Goal: Navigation & Orientation: Find specific page/section

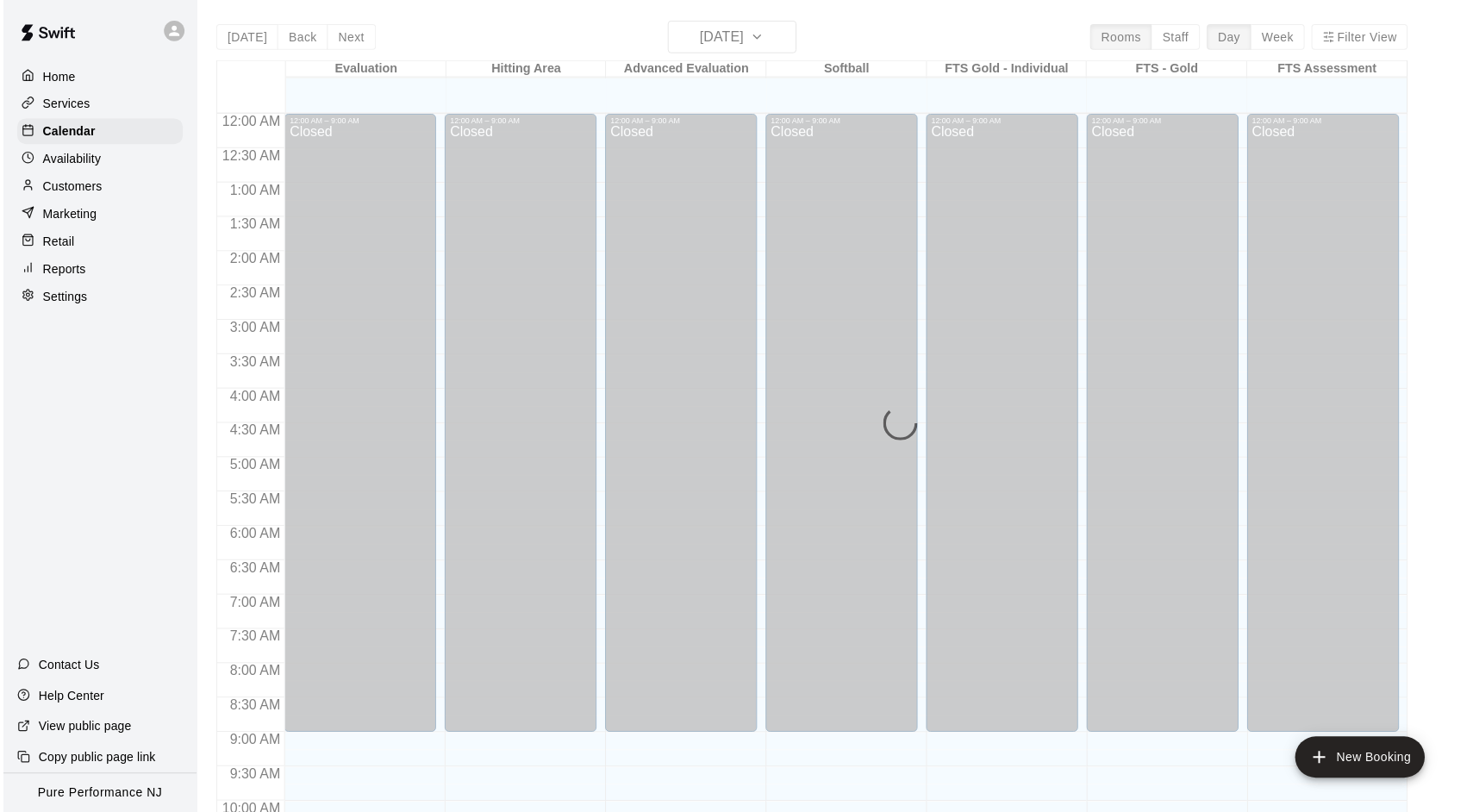
scroll to position [884, 0]
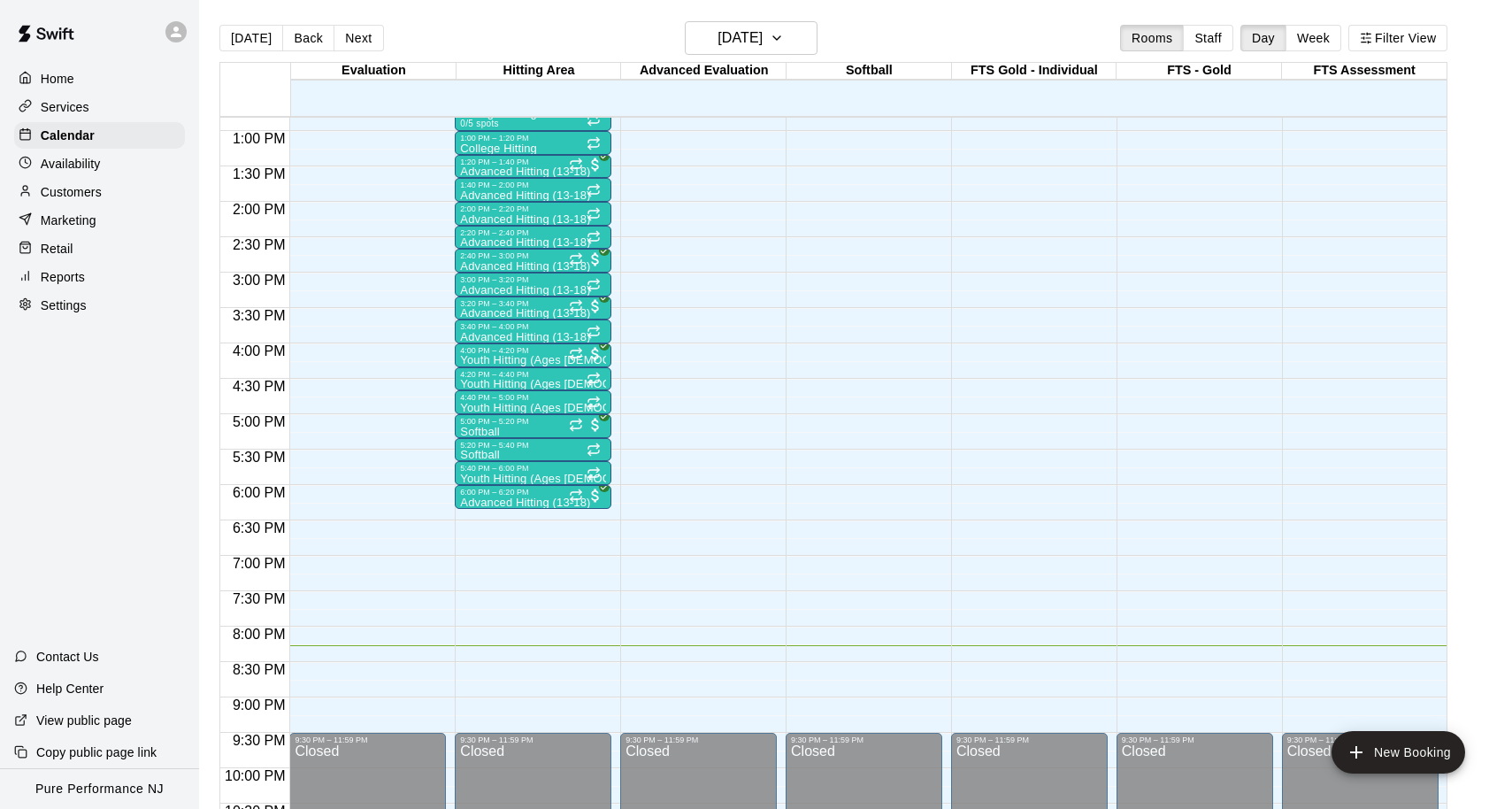
click at [896, 0] on main "Today Back Next Wednesday Aug 13 Rooms Staff Day Week Filter View Evaluation 13…" at bounding box center [856, 419] width 1314 height 838
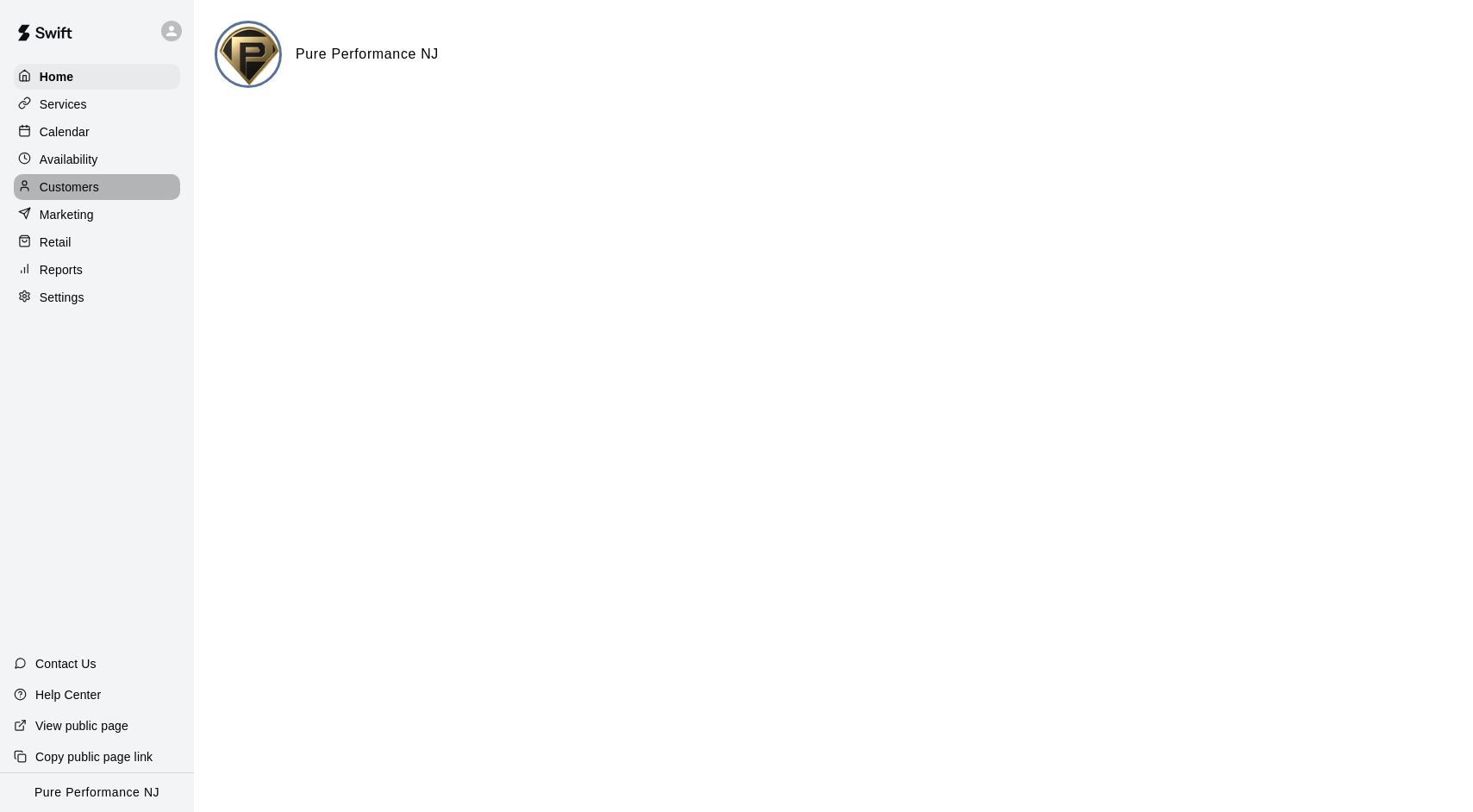
click at [78, 186] on p "Customers" at bounding box center [70, 187] width 59 height 18
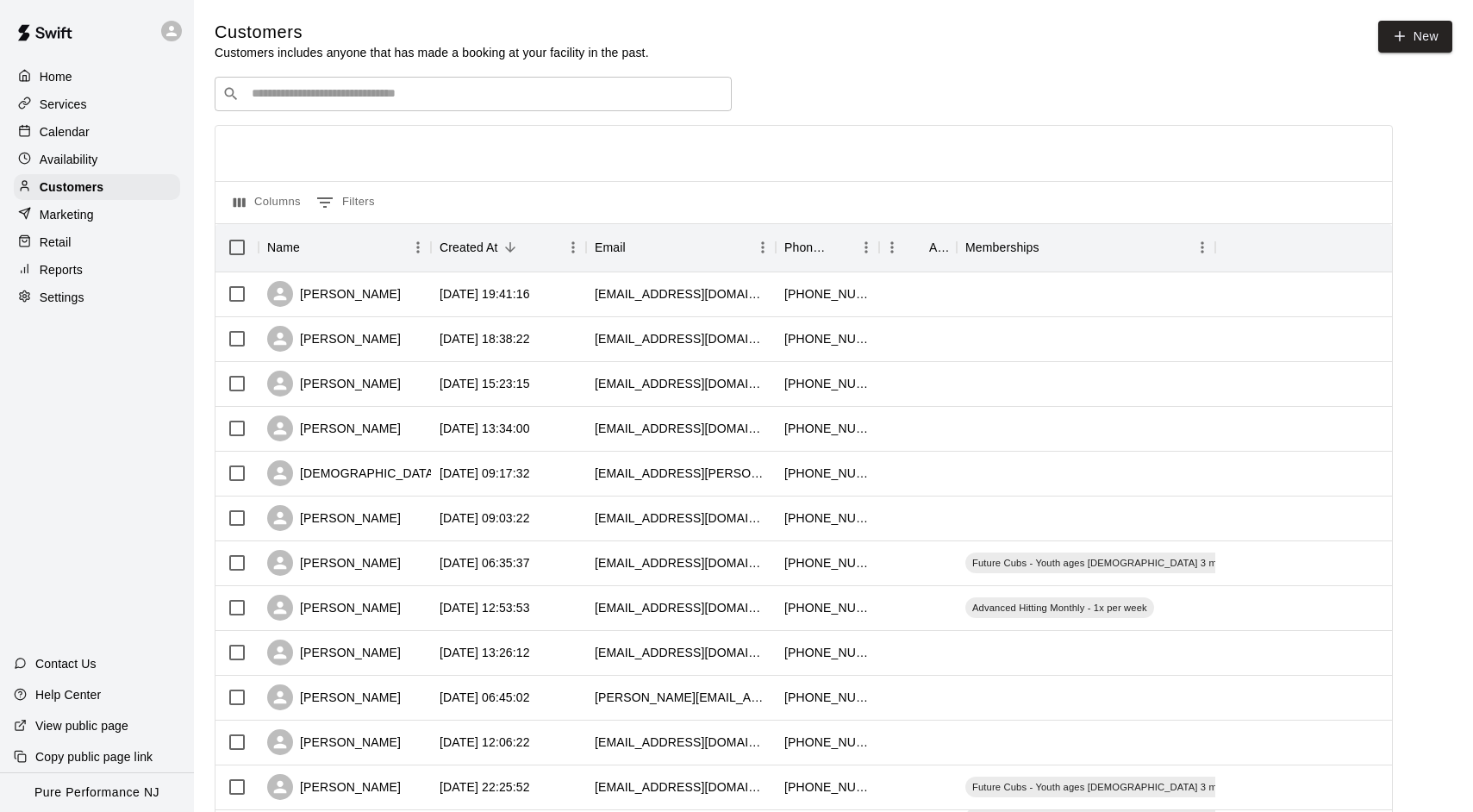
click at [63, 127] on p "Calendar" at bounding box center [65, 132] width 50 height 18
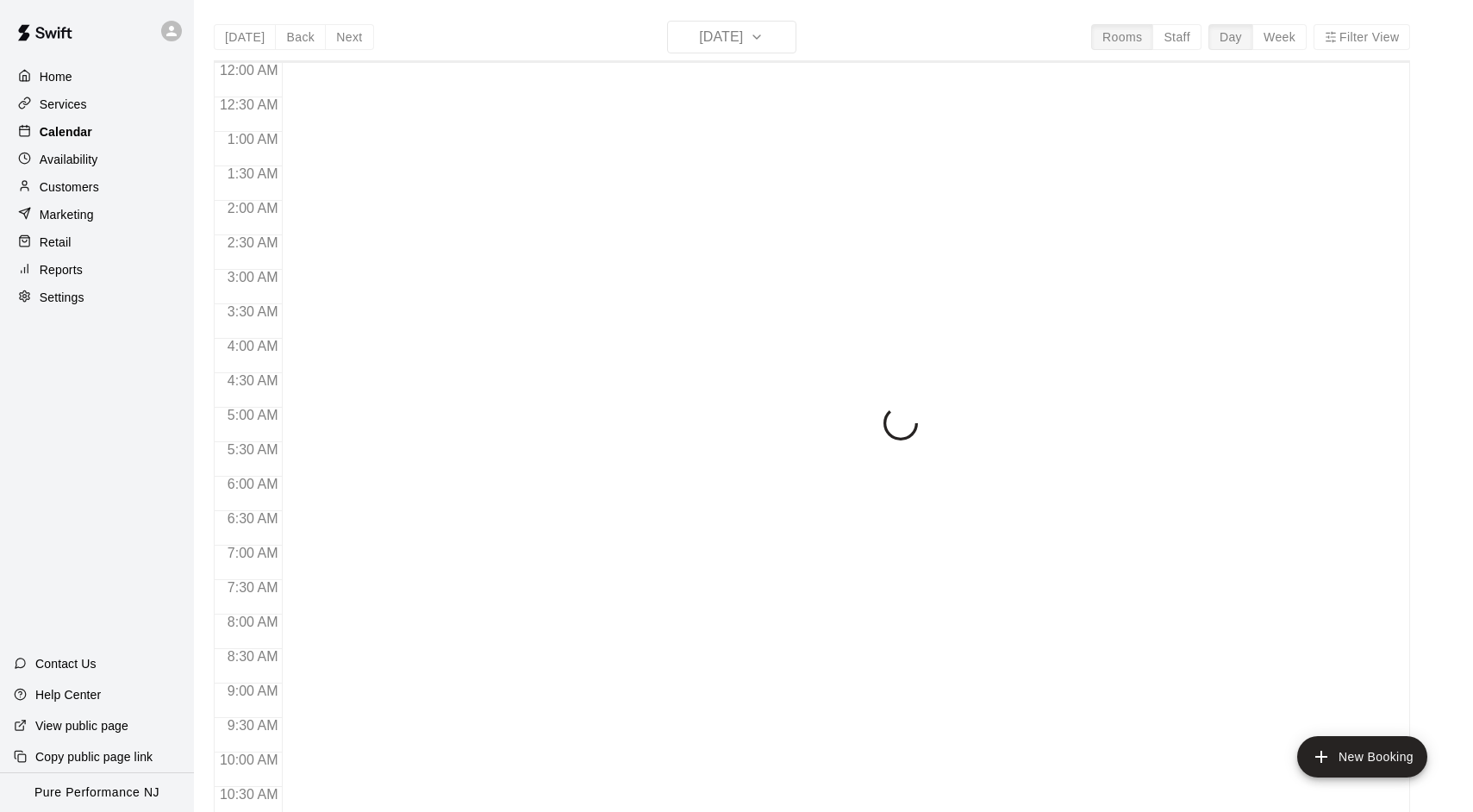
scroll to position [887, 0]
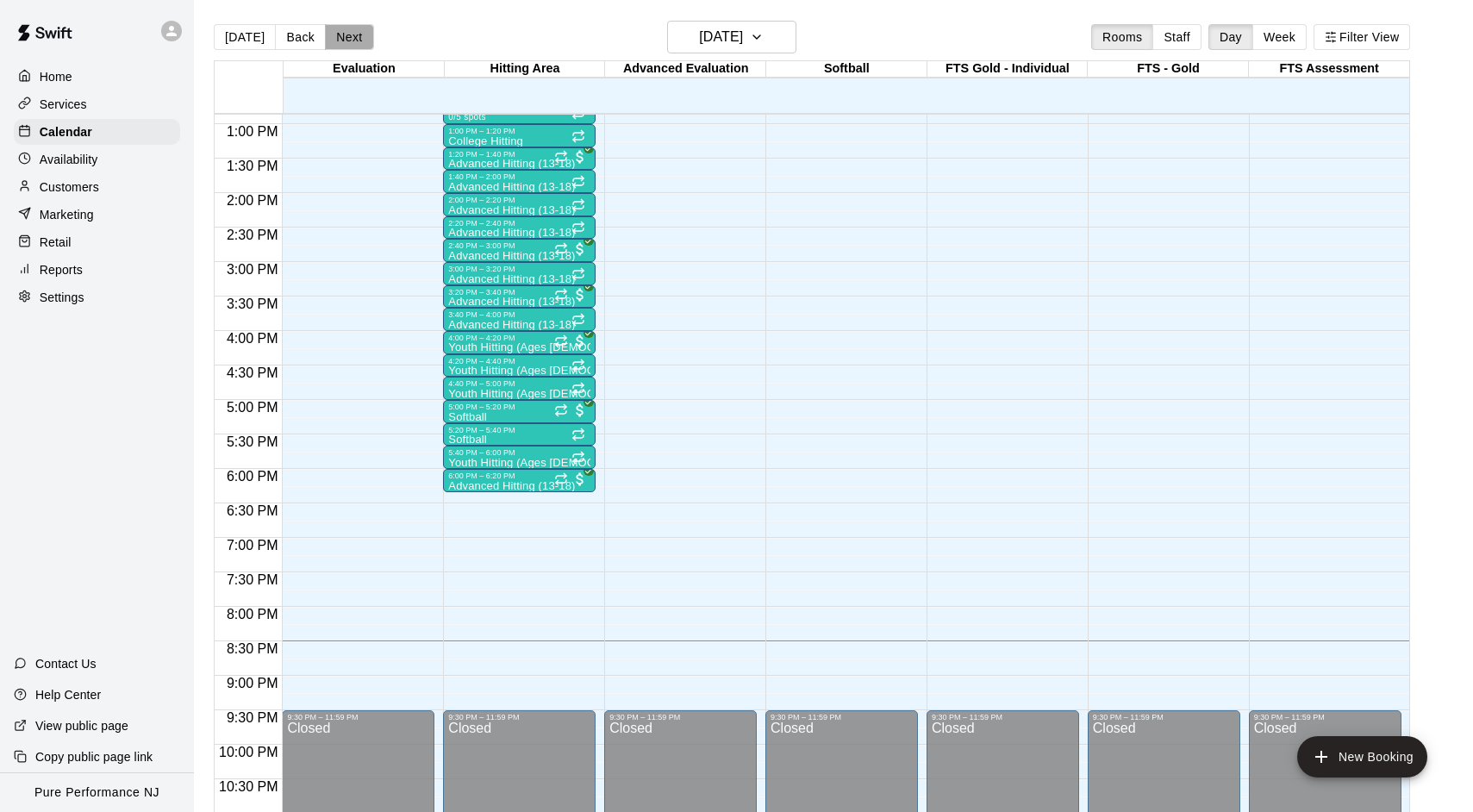
click at [350, 42] on button "Next" at bounding box center [349, 37] width 48 height 26
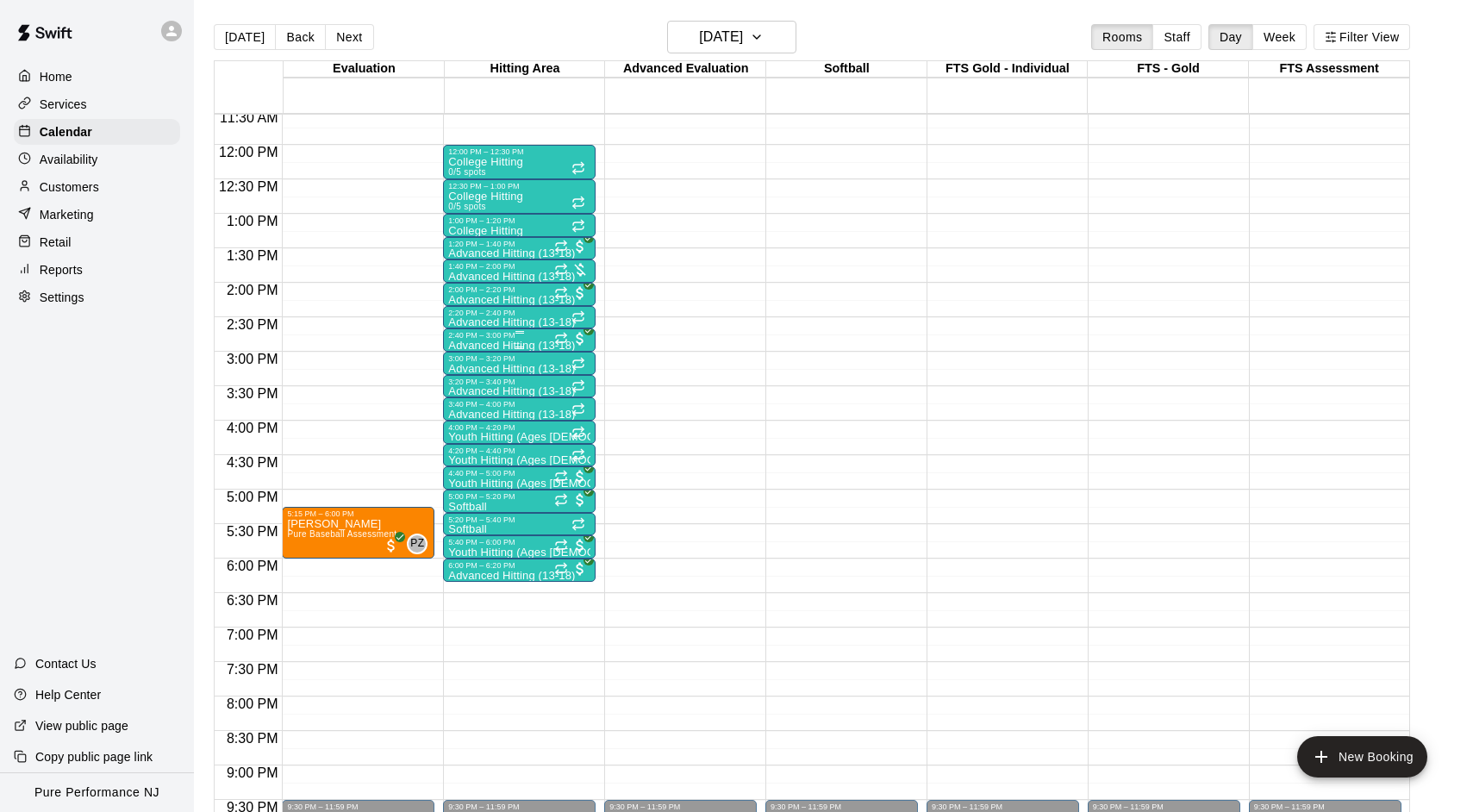
scroll to position [785, 0]
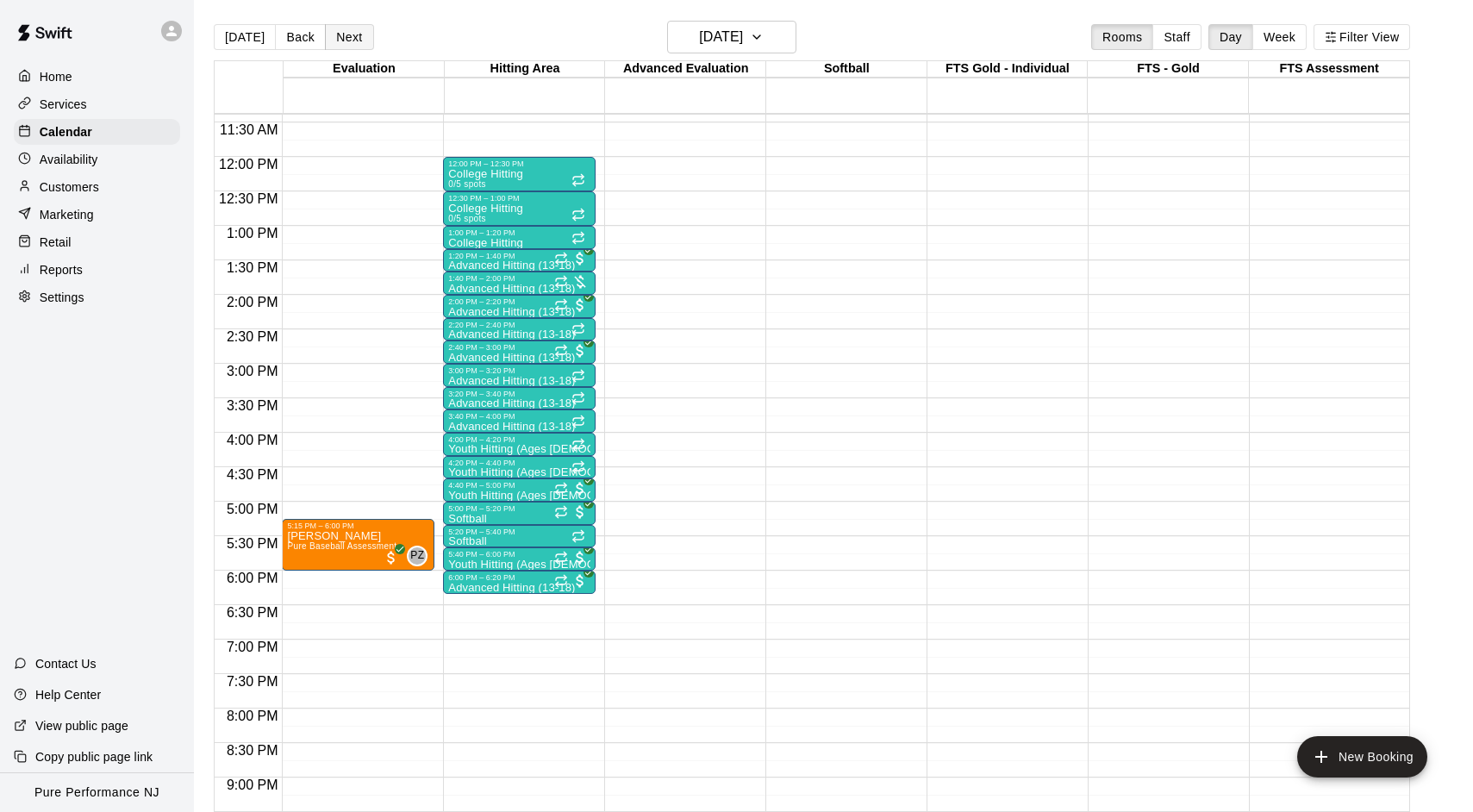
click at [343, 33] on button "Next" at bounding box center [349, 37] width 48 height 26
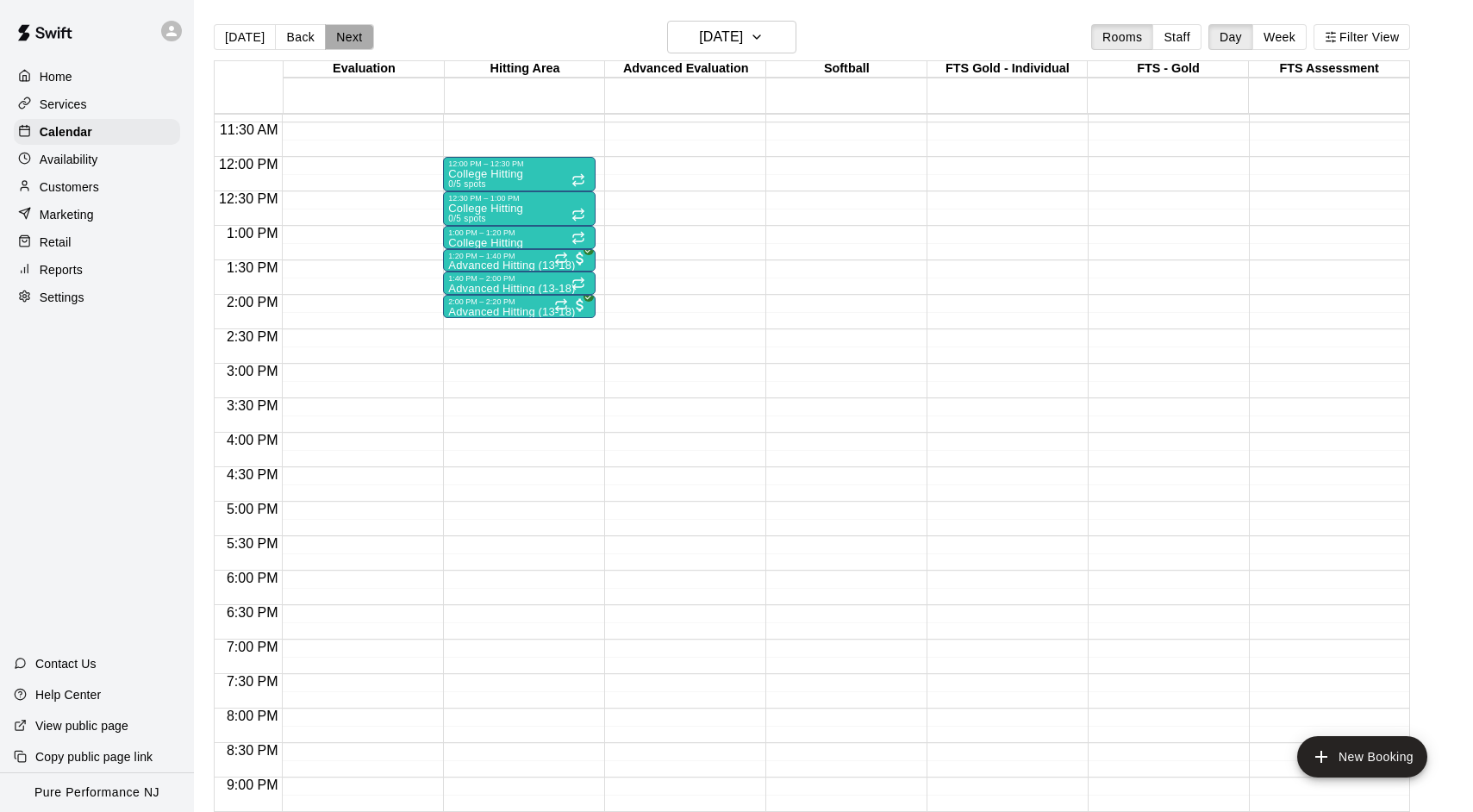
click at [343, 33] on button "Next" at bounding box center [349, 37] width 48 height 26
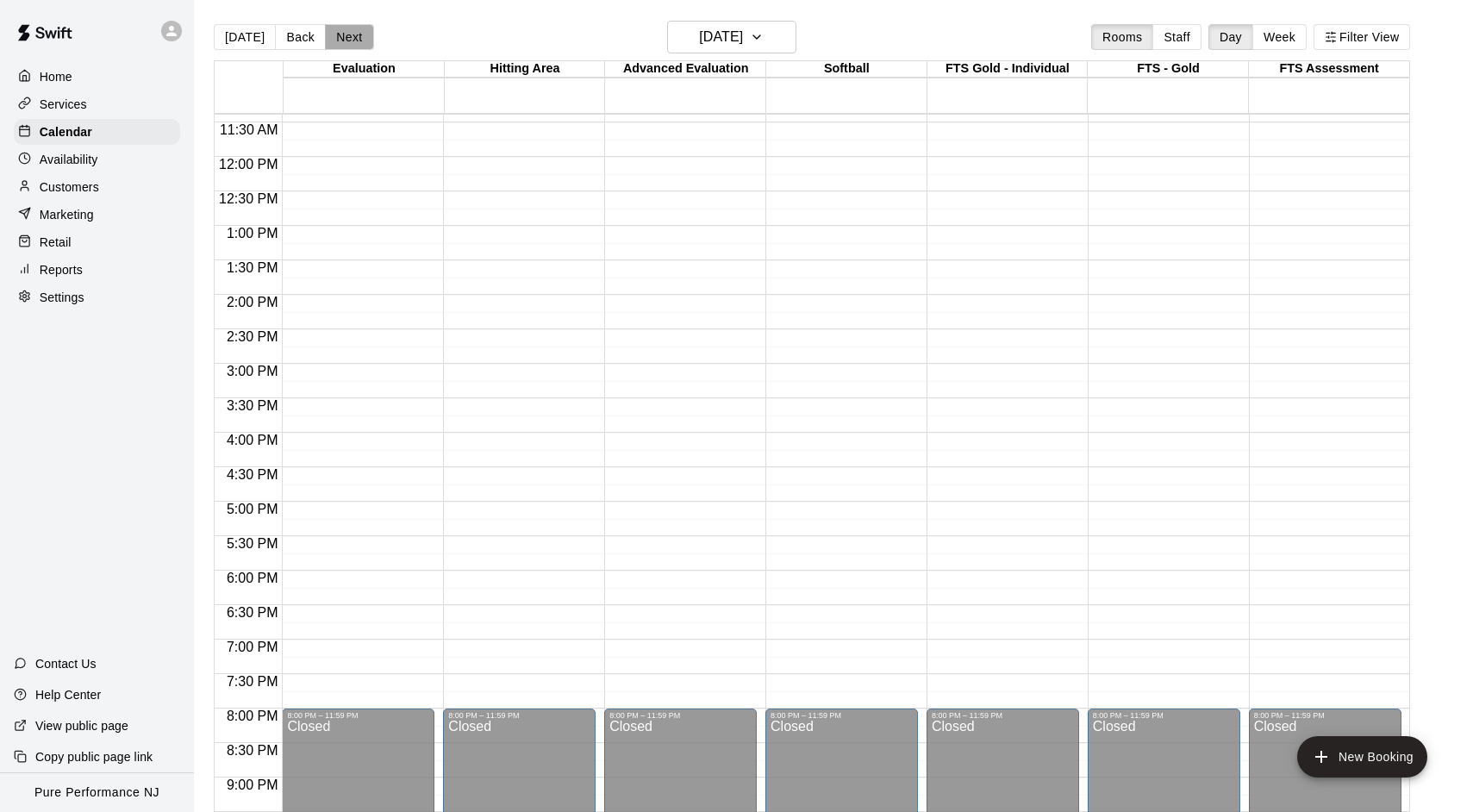
click at [343, 33] on button "Next" at bounding box center [349, 37] width 48 height 26
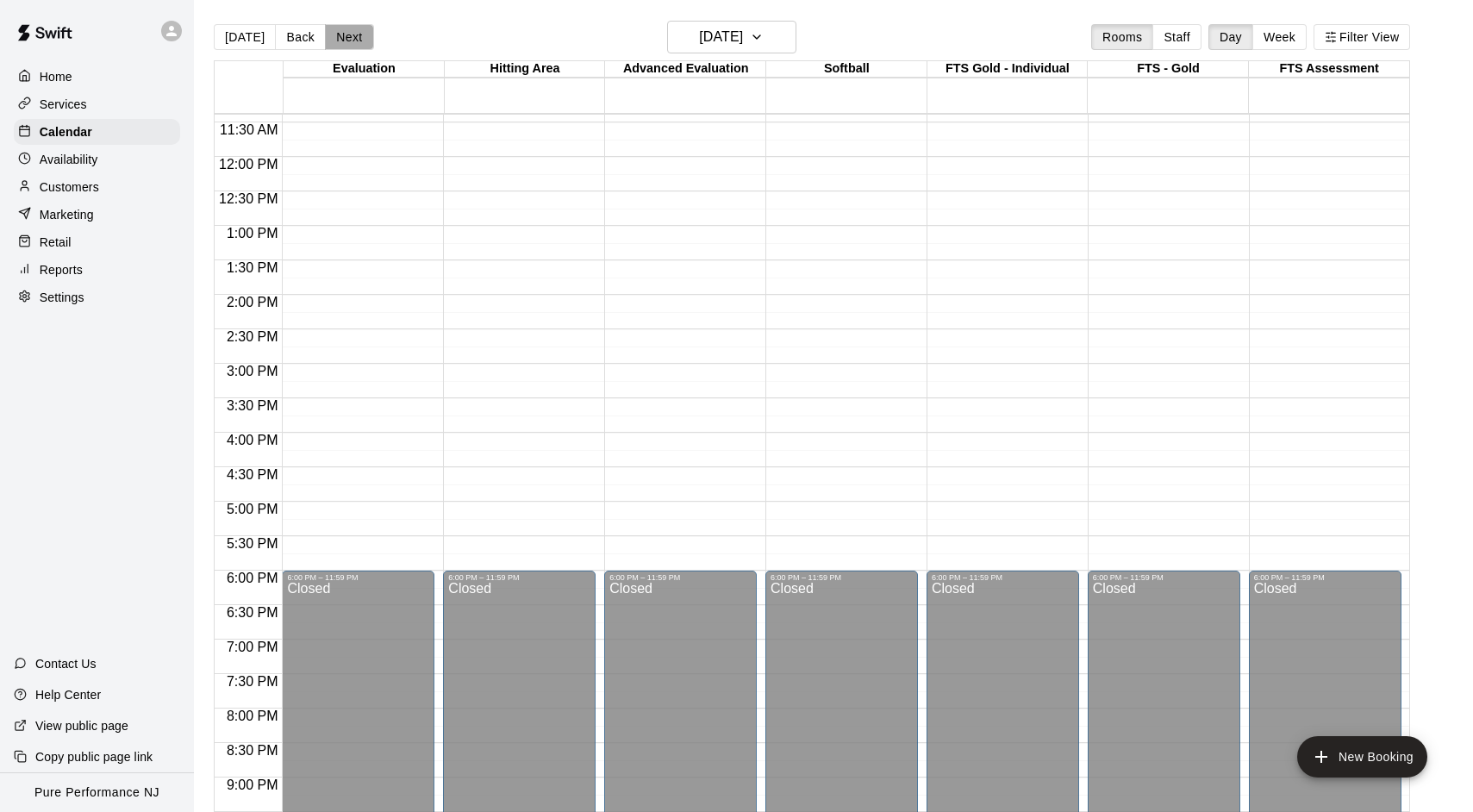
click at [343, 33] on button "Next" at bounding box center [349, 37] width 48 height 26
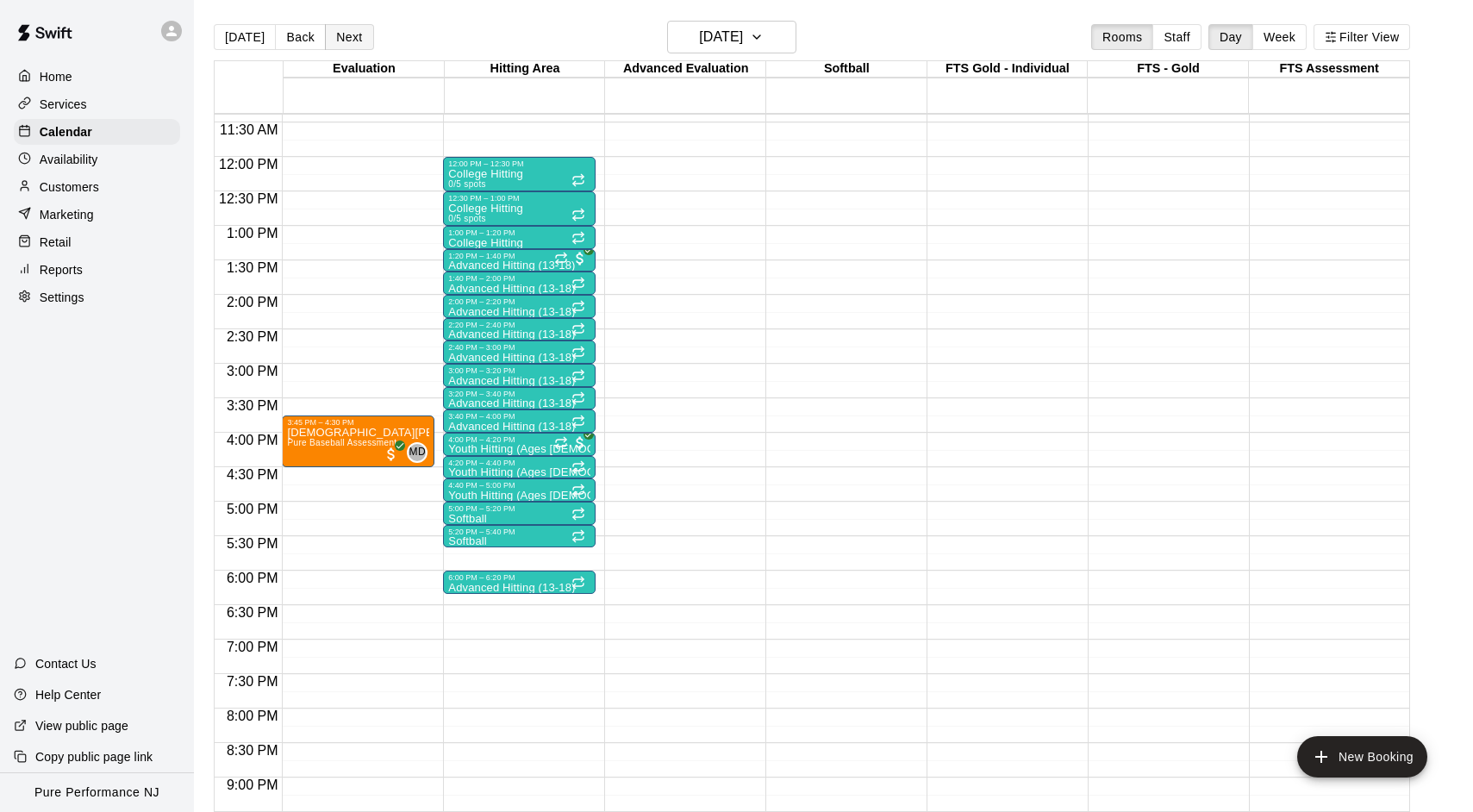
click at [343, 33] on button "Next" at bounding box center [349, 37] width 48 height 26
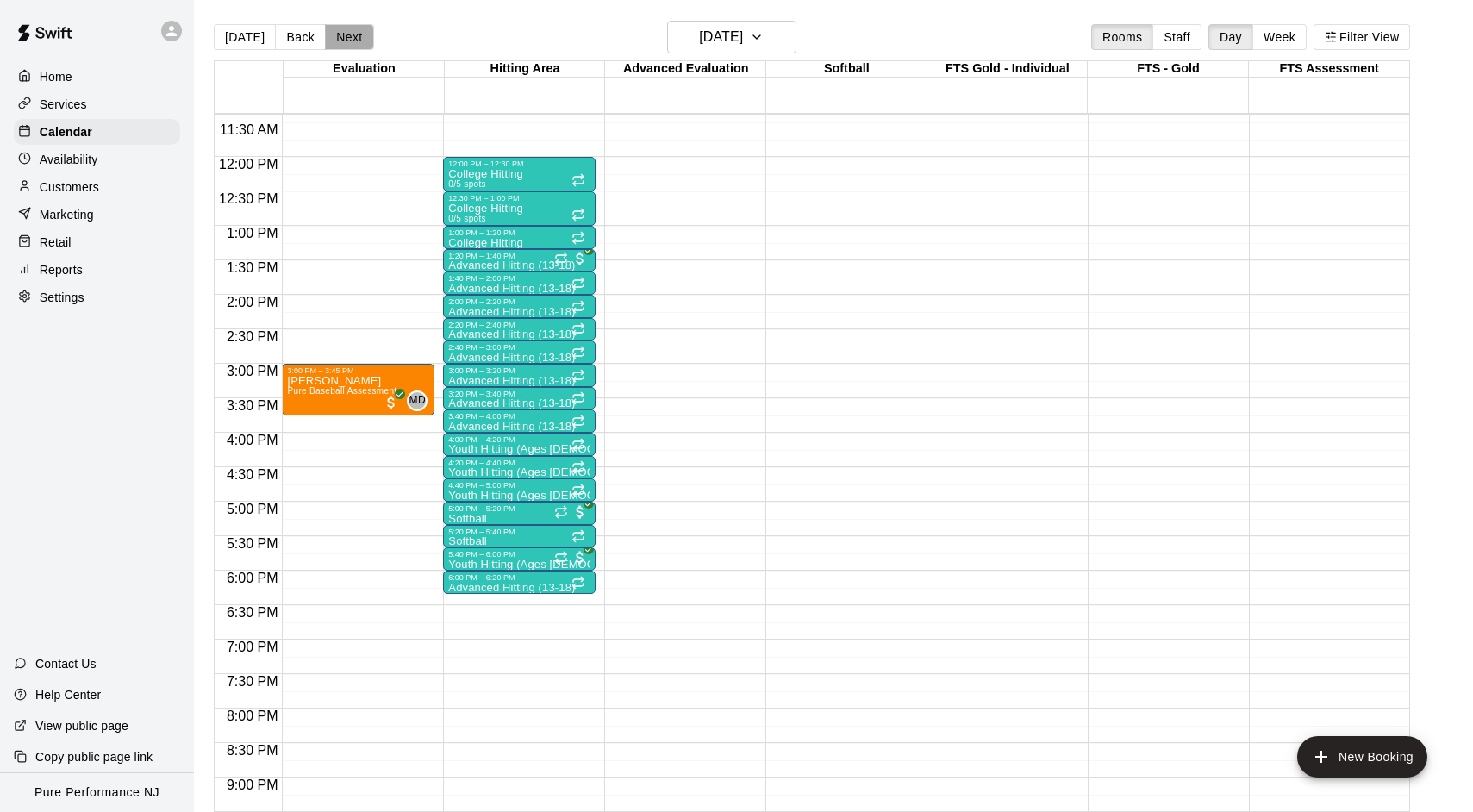
click at [343, 33] on button "Next" at bounding box center [349, 37] width 48 height 26
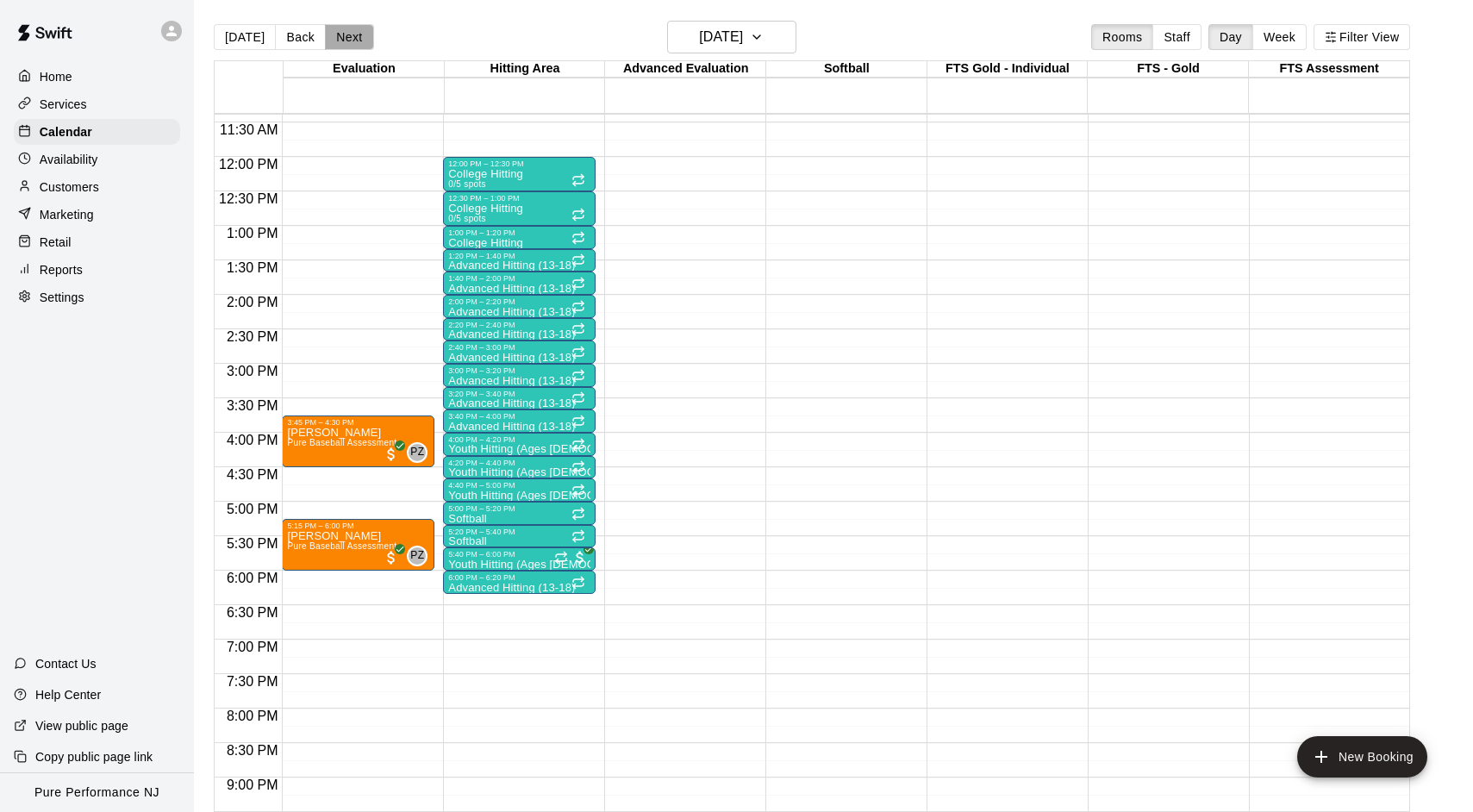
click at [343, 33] on button "Next" at bounding box center [349, 37] width 48 height 26
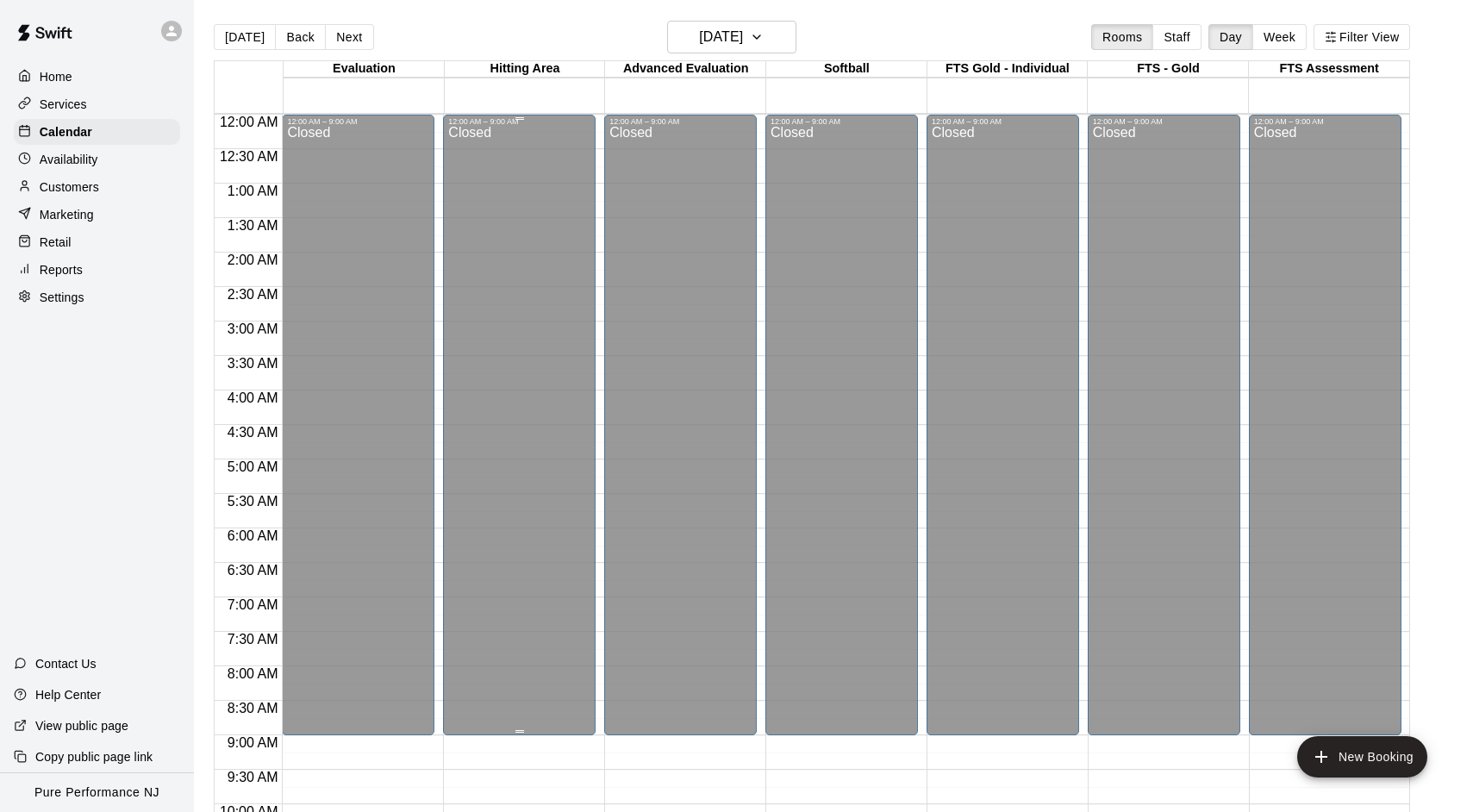
scroll to position [0, 0]
